Goal: Find specific page/section

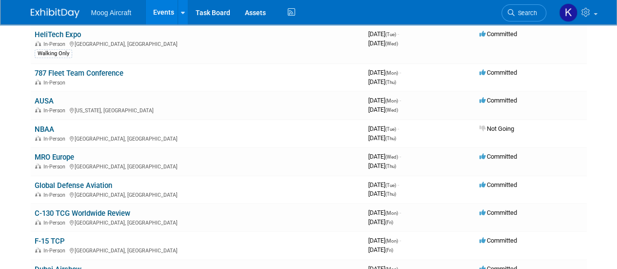
scroll to position [347, 0]
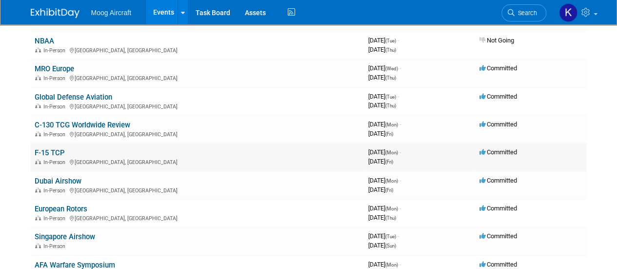
click at [50, 150] on link "F-15 TCP" at bounding box center [50, 152] width 30 height 9
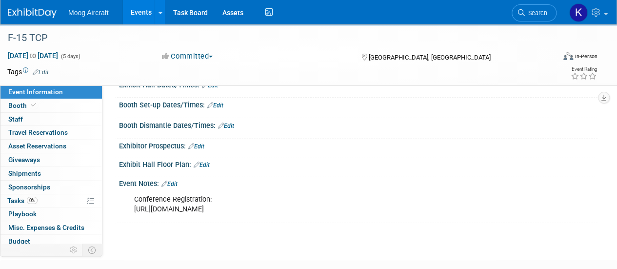
scroll to position [146, 0]
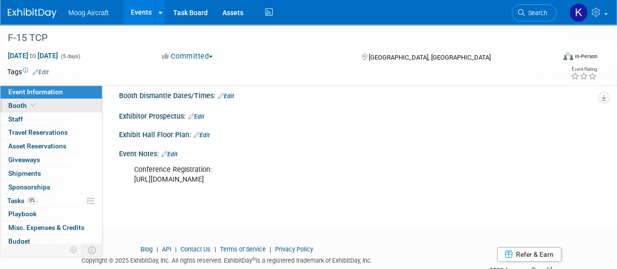
click at [30, 109] on span "Booth" at bounding box center [23, 105] width 30 height 8
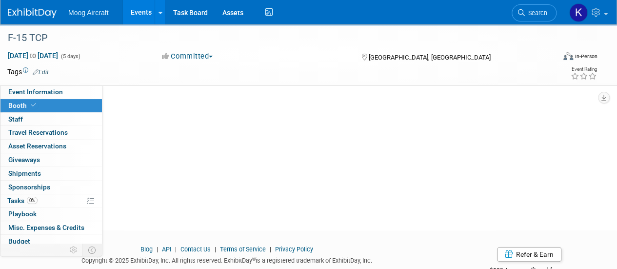
scroll to position [0, 0]
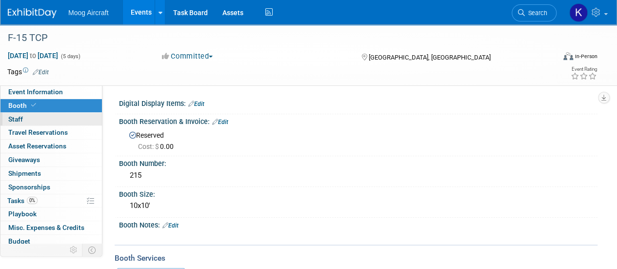
click at [49, 120] on link "0 Staff 0" at bounding box center [50, 119] width 101 height 13
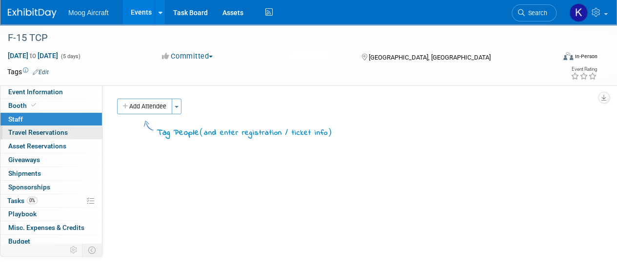
click at [55, 135] on span "Travel Reservations 0" at bounding box center [38, 132] width 60 height 8
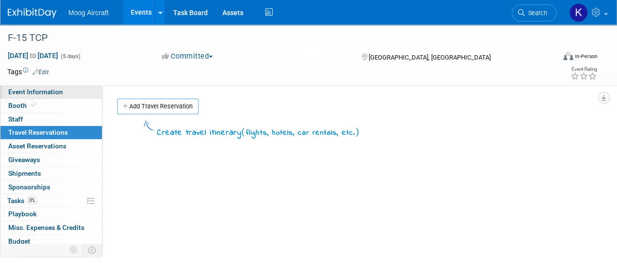
click at [51, 87] on link "Event Information" at bounding box center [50, 91] width 101 height 13
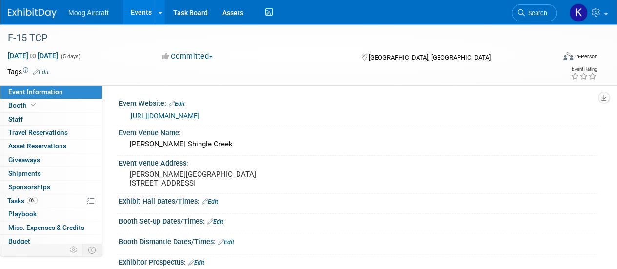
click at [174, 119] on link "https://f15tcpwwr.com/" at bounding box center [165, 116] width 69 height 8
